Goal: Check status: Check status

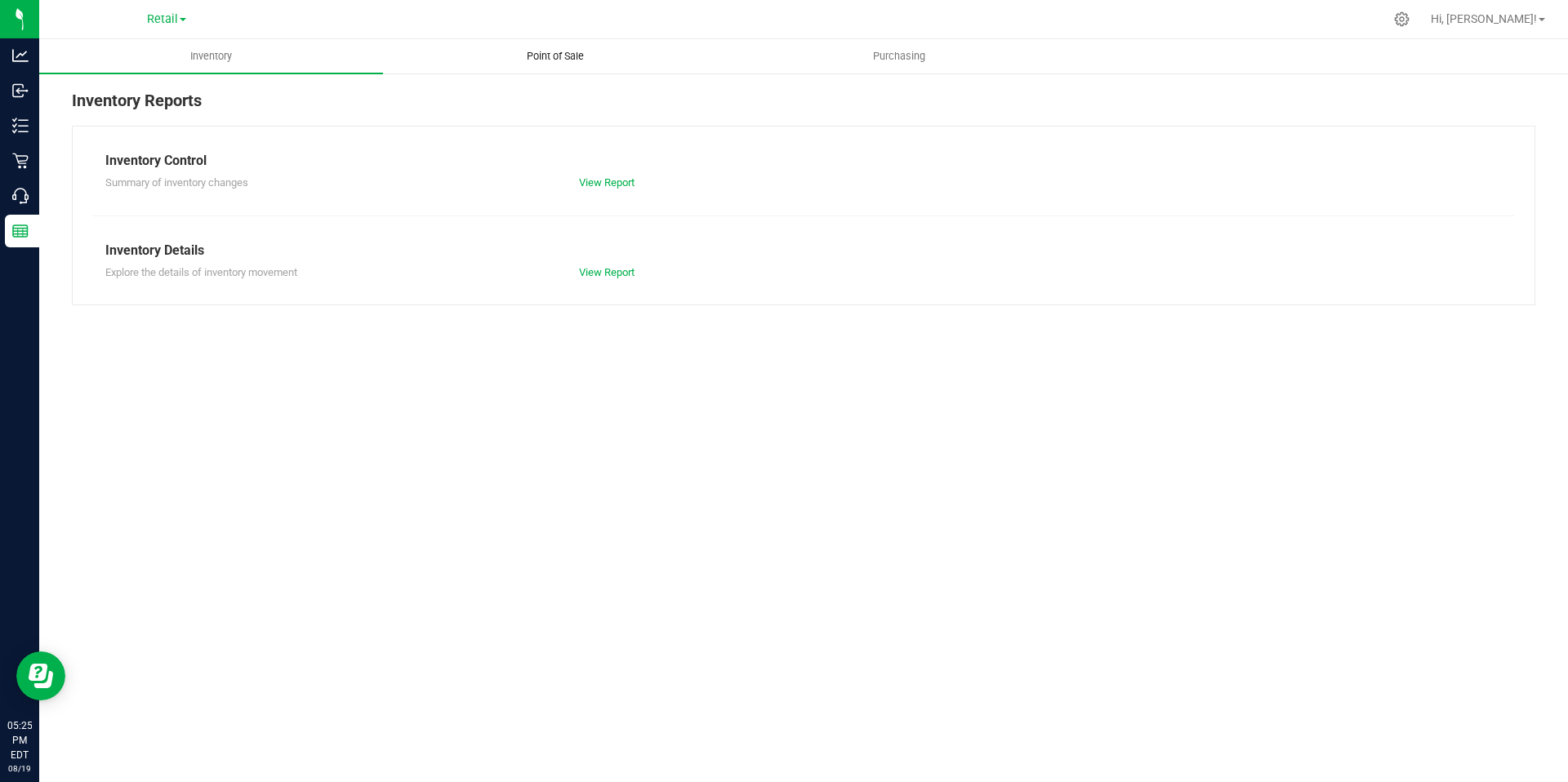
click at [561, 55] on span "Point of Sale" at bounding box center [555, 56] width 101 height 14
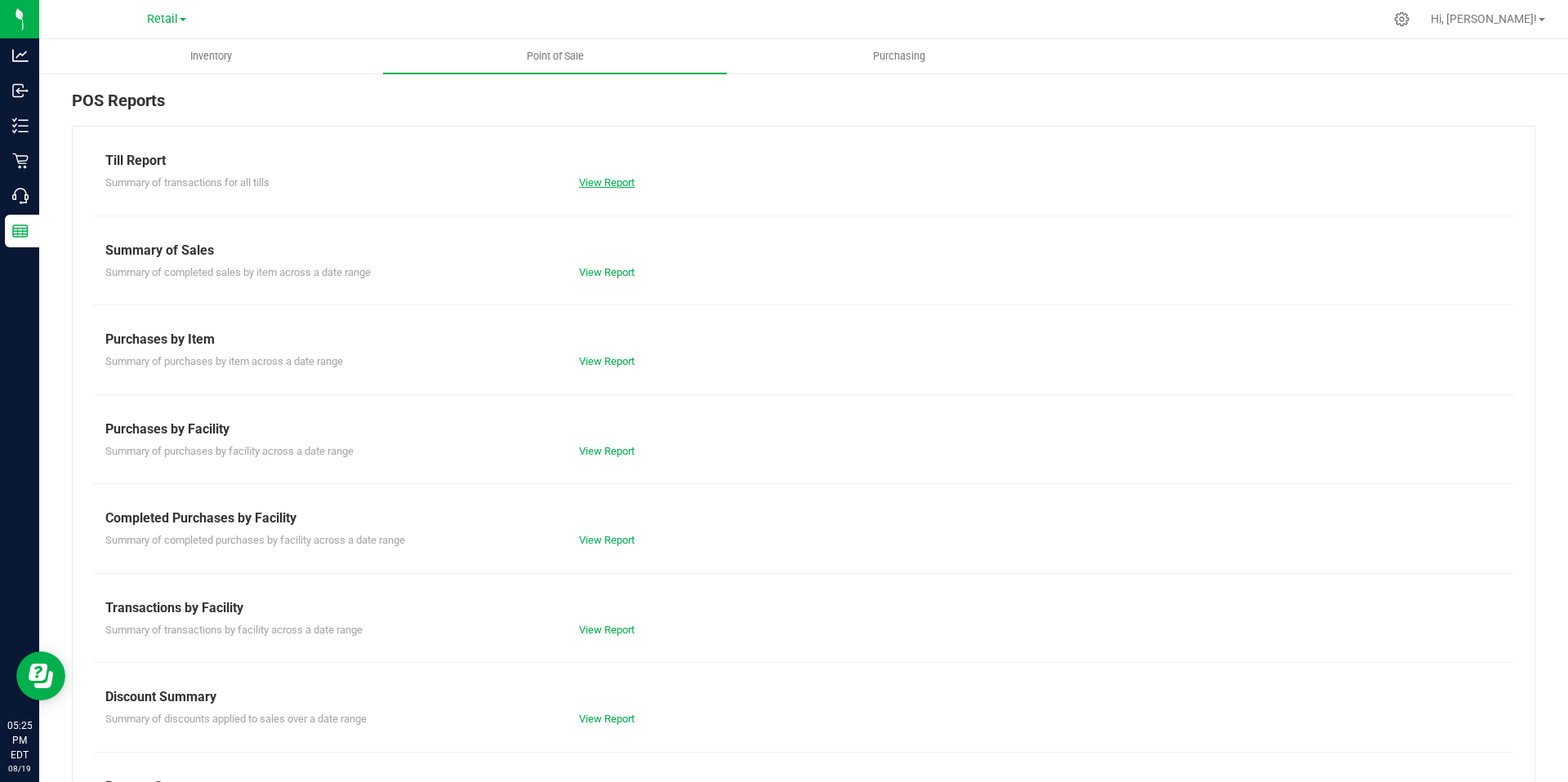
click at [619, 181] on link "View Report" at bounding box center [607, 182] width 56 height 13
